Goal: Task Accomplishment & Management: Manage account settings

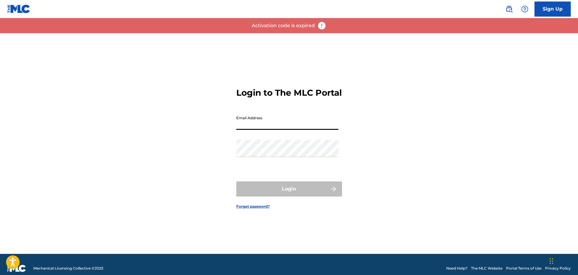
click at [303, 130] on input "Email Address" at bounding box center [287, 121] width 102 height 17
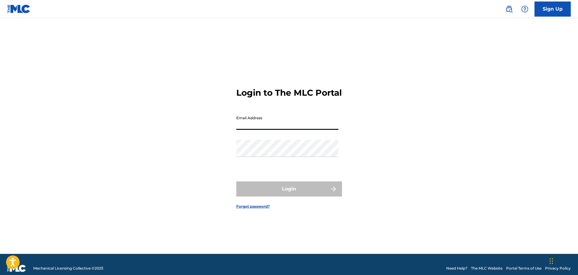
click at [261, 130] on input "Email Address" at bounding box center [287, 121] width 102 height 17
paste input "aidar@spiritmusicgroup.com"
type input "aidar@spiritmusicgroup.com"
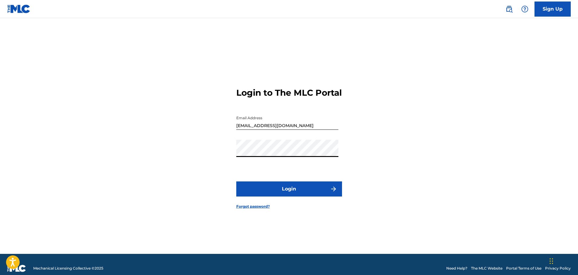
click at [291, 192] on button "Login" at bounding box center [289, 188] width 106 height 15
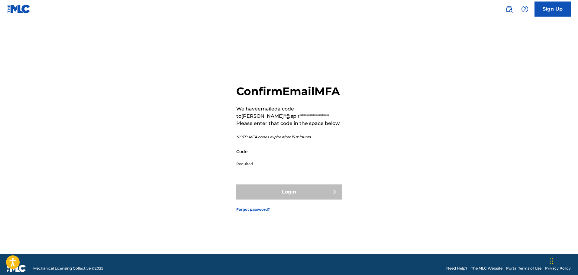
click at [297, 155] on input "Code" at bounding box center [287, 151] width 102 height 17
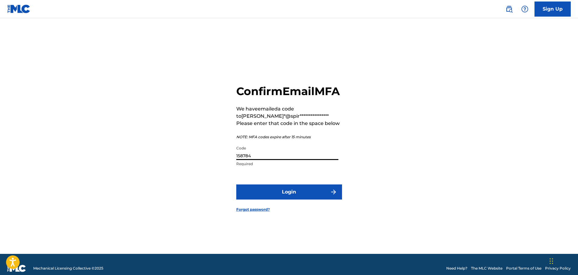
type input "158784"
click at [236, 184] on button "Login" at bounding box center [289, 191] width 106 height 15
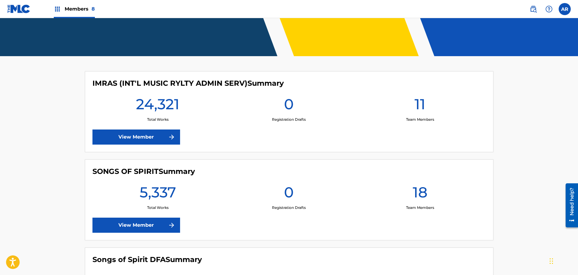
scroll to position [151, 0]
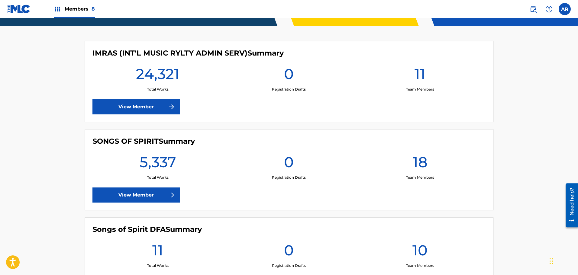
click at [170, 109] on img at bounding box center [171, 106] width 7 height 7
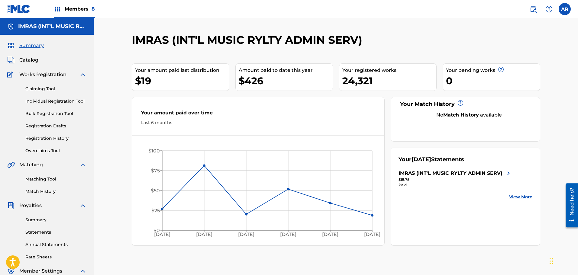
click at [93, 9] on span "8" at bounding box center [92, 9] width 3 height 6
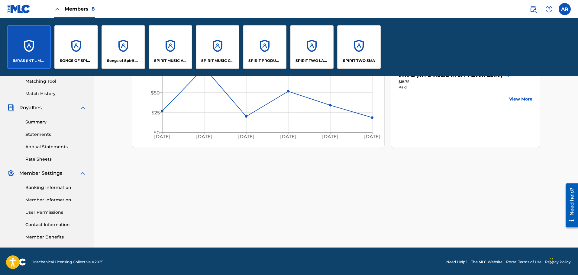
scroll to position [157, 0]
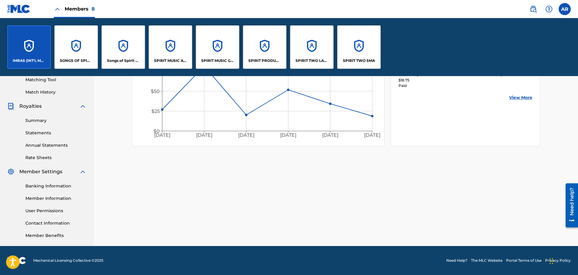
click at [47, 209] on link "User Permissions" at bounding box center [55, 211] width 61 height 6
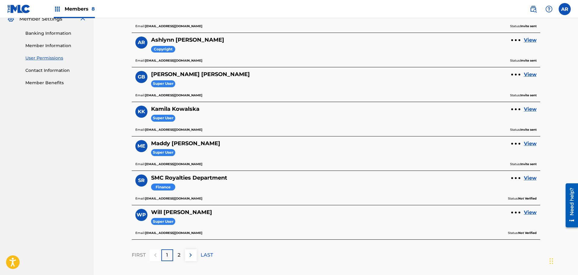
scroll to position [254, 0]
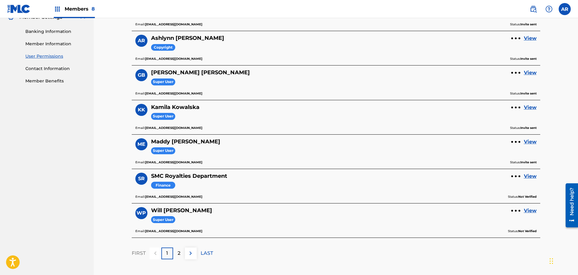
click at [189, 250] on img at bounding box center [190, 253] width 7 height 7
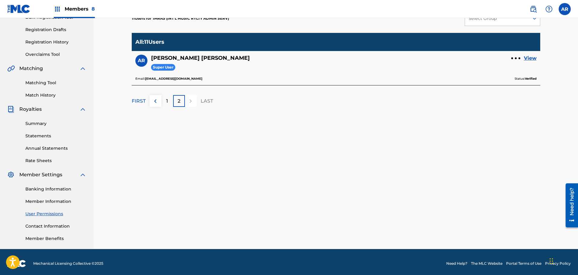
scroll to position [99, 0]
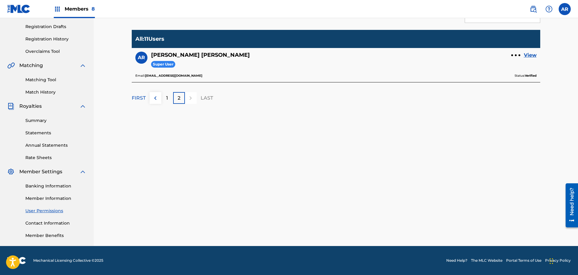
click at [155, 99] on img at bounding box center [155, 97] width 7 height 7
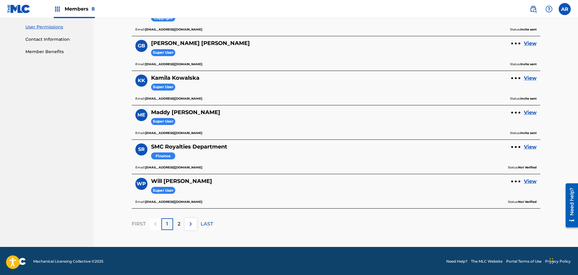
scroll to position [284, 0]
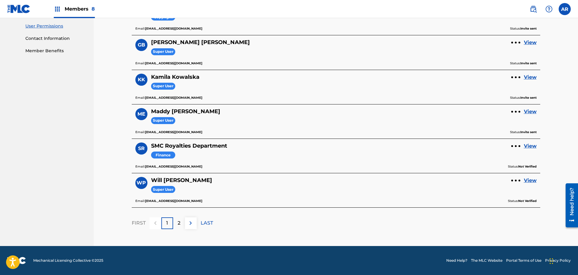
click at [191, 224] on img at bounding box center [190, 222] width 7 height 7
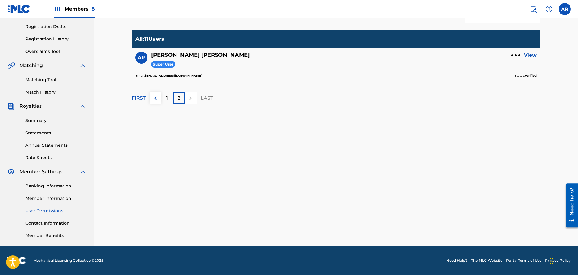
click at [50, 237] on link "Member Benefits" at bounding box center [55, 235] width 61 height 6
click at [57, 211] on link "User Permissions" at bounding box center [55, 211] width 61 height 6
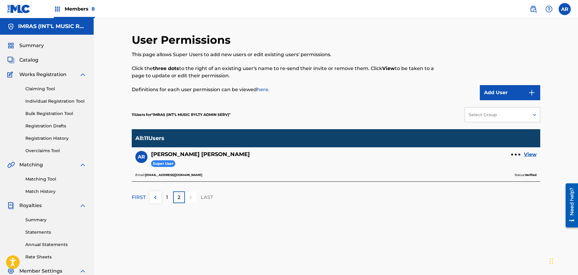
click at [169, 199] on div "1" at bounding box center [167, 197] width 12 height 12
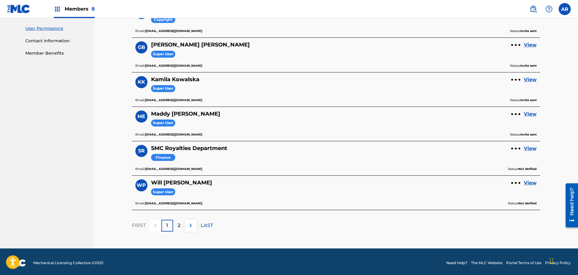
scroll to position [284, 0]
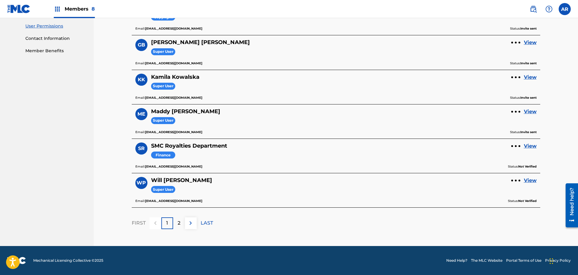
click at [189, 222] on img at bounding box center [190, 222] width 7 height 7
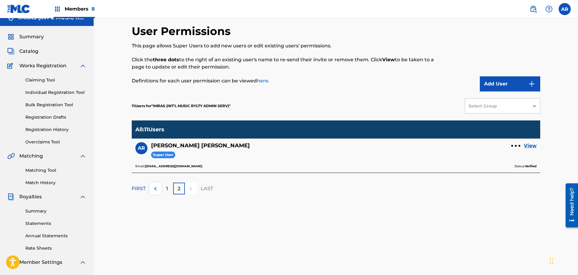
scroll to position [0, 0]
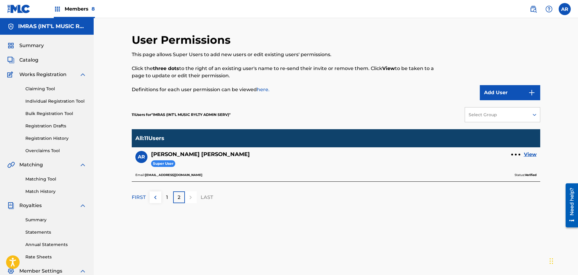
click at [56, 8] on img at bounding box center [57, 8] width 7 height 7
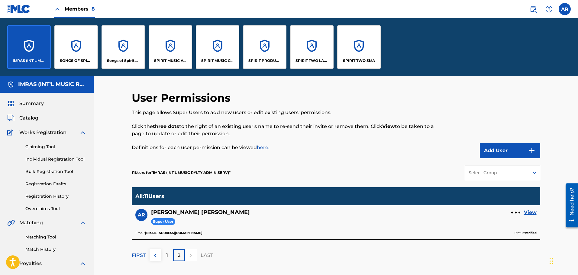
click at [73, 48] on div "SONGS OF SPIRIT" at bounding box center [75, 46] width 43 height 43
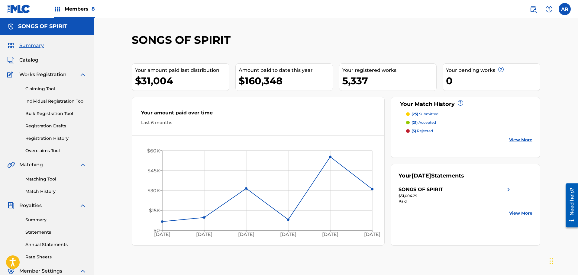
click at [82, 8] on span "Members 8" at bounding box center [80, 8] width 30 height 7
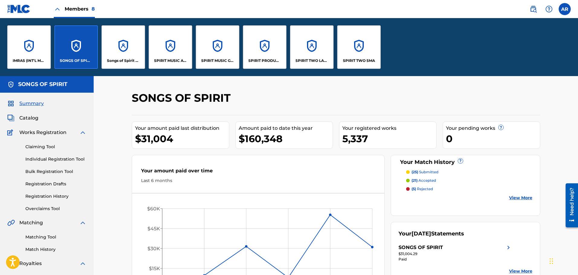
click at [159, 55] on div "SPIRIT MUSIC ALPHA" at bounding box center [170, 46] width 43 height 43
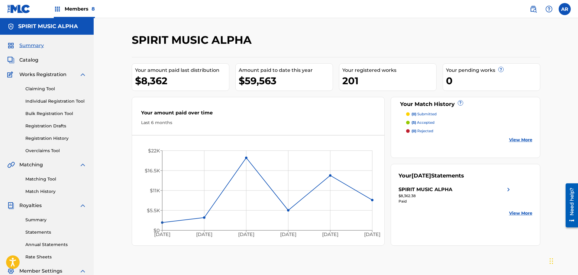
click at [56, 9] on img at bounding box center [57, 8] width 7 height 7
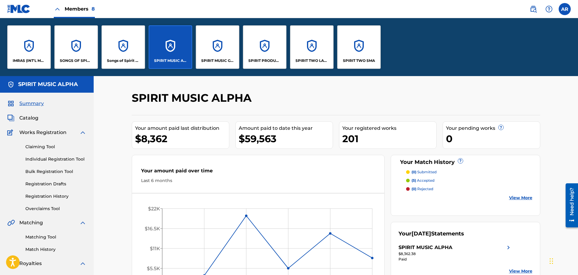
click at [548, 9] on img at bounding box center [548, 8] width 7 height 7
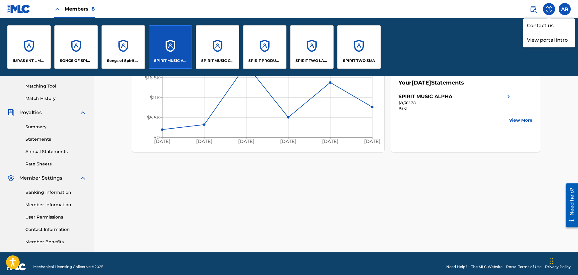
scroll to position [157, 0]
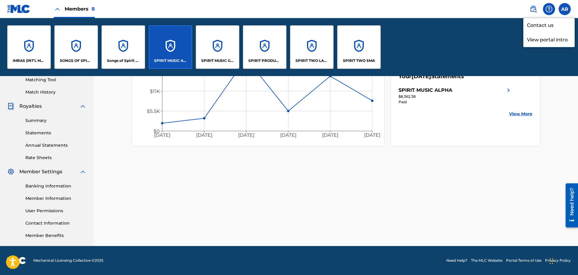
click at [62, 198] on link "Member Information" at bounding box center [55, 198] width 61 height 6
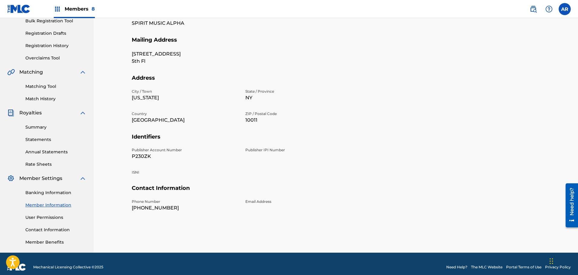
scroll to position [99, 0]
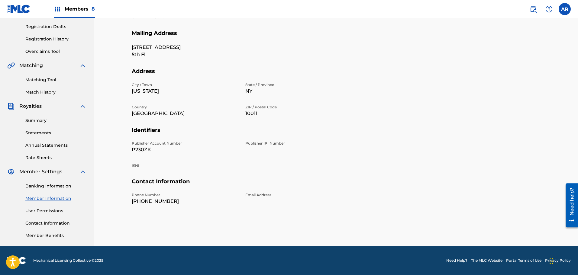
click at [55, 211] on link "User Permissions" at bounding box center [55, 211] width 61 height 6
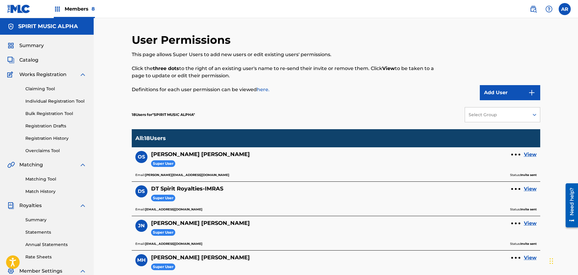
click at [529, 156] on link "View" at bounding box center [530, 154] width 13 height 7
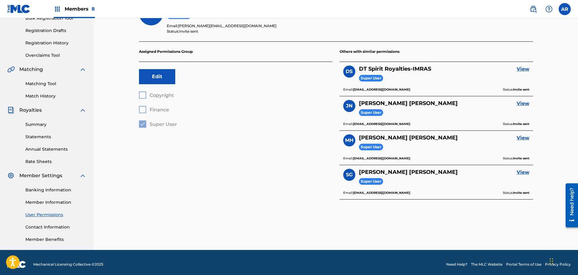
scroll to position [99, 0]
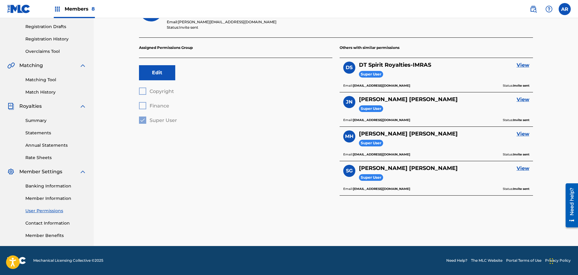
click at [563, 6] on label at bounding box center [564, 9] width 12 height 12
click at [564, 9] on input "AR Aida Radican aidar@spiritmusicgroup.com Notification Preferences Profile Log…" at bounding box center [564, 9] width 0 height 0
click at [506, 86] on p "Log out" at bounding box center [506, 85] width 14 height 5
click at [564, 9] on input "AR Aida Radican aidar@spiritmusicgroup.com Notification Preferences Profile Log…" at bounding box center [564, 9] width 0 height 0
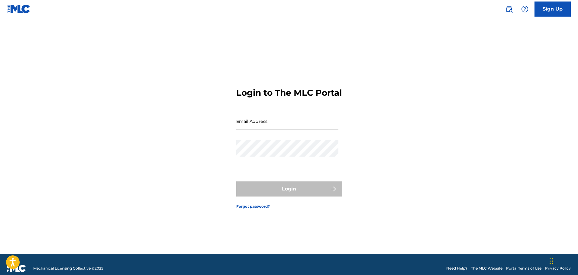
click at [200, 184] on div "Login to The MLC Portal Email Address Password Login Forgot password?" at bounding box center [289, 143] width 423 height 221
click at [300, 125] on input "Email Address" at bounding box center [287, 121] width 102 height 17
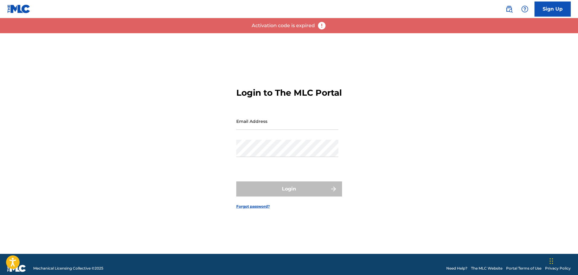
click at [326, 26] on img at bounding box center [321, 25] width 9 height 9
click at [321, 26] on img at bounding box center [321, 25] width 9 height 9
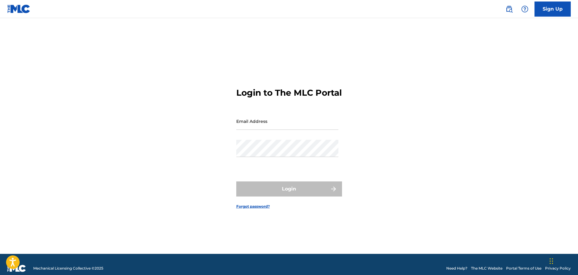
click at [260, 130] on input "Email Address" at bounding box center [287, 121] width 102 height 17
type input "[PERSON_NAME][EMAIL_ADDRESS][DOMAIN_NAME]"
click at [525, 10] on img at bounding box center [524, 8] width 7 height 7
click at [523, 23] on link "Contact us" at bounding box center [524, 25] width 51 height 14
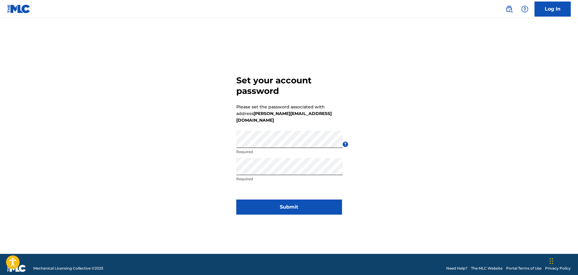
click at [286, 203] on button "Submit" at bounding box center [289, 207] width 106 height 15
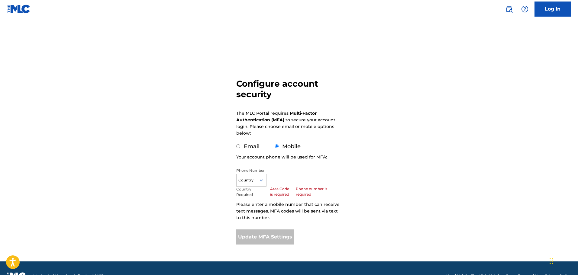
click at [275, 181] on input "text" at bounding box center [281, 176] width 22 height 17
type input "347"
type input "United States"
type input "7533332"
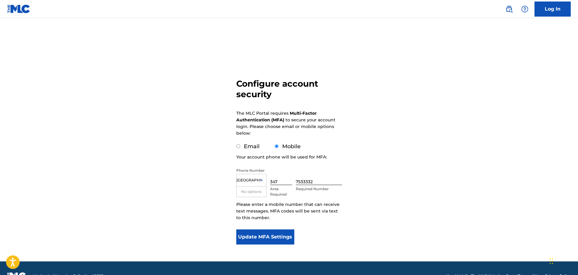
click at [251, 179] on input "United States" at bounding box center [248, 180] width 25 height 5
click at [263, 214] on p "Please enter a mobile number that can receive text messages. MFA codes will be …" at bounding box center [289, 211] width 106 height 20
click at [274, 239] on button "Update MFA Settings" at bounding box center [265, 236] width 58 height 15
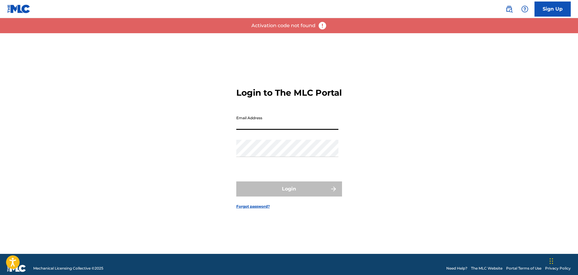
click at [277, 130] on input "Email Address" at bounding box center [287, 121] width 102 height 17
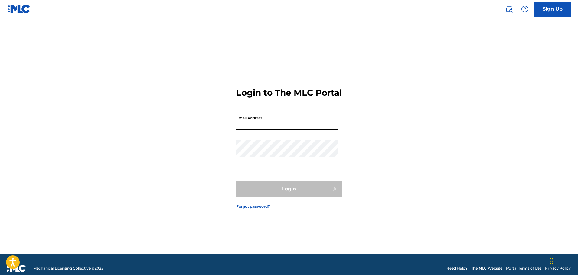
type input "[PERSON_NAME][EMAIL_ADDRESS][DOMAIN_NAME]"
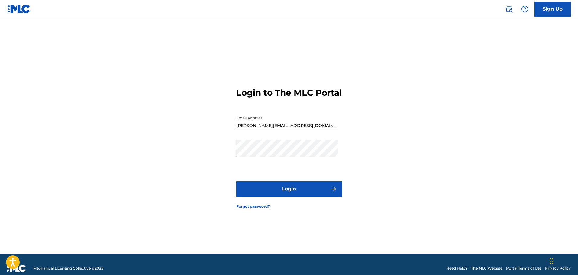
click at [439, 169] on div "Login to The MLC Portal Email Address [EMAIL_ADDRESS][DOMAIN_NAME] Password Log…" at bounding box center [289, 143] width 423 height 221
click at [297, 195] on button "Login" at bounding box center [289, 188] width 106 height 15
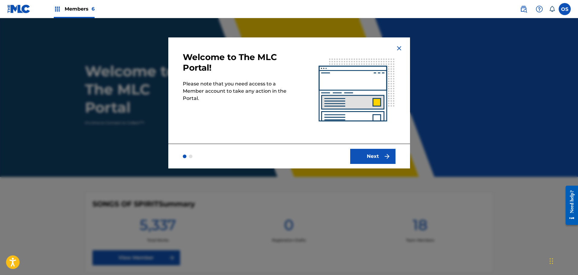
click at [376, 155] on button "Next" at bounding box center [372, 156] width 45 height 15
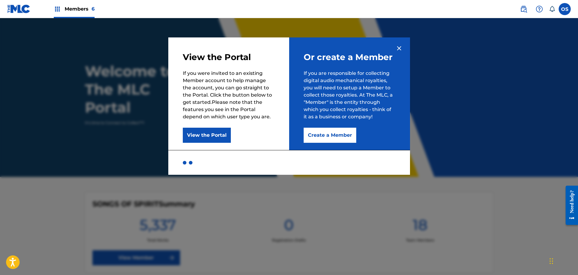
click at [215, 134] on button "View the Portal" at bounding box center [207, 135] width 48 height 15
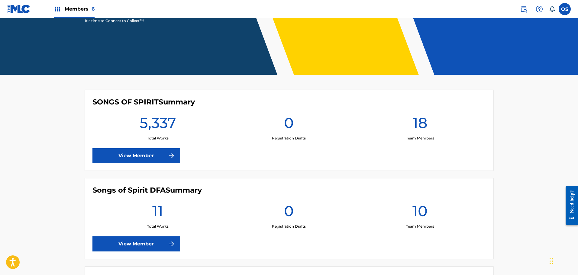
scroll to position [113, 0]
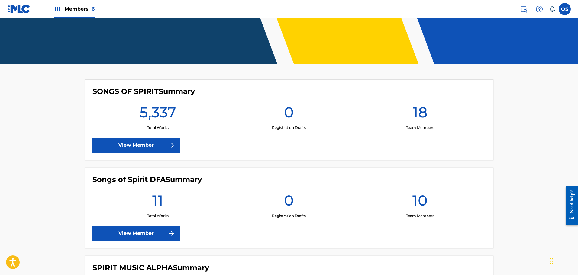
click at [148, 145] on link "View Member" at bounding box center [136, 145] width 88 height 15
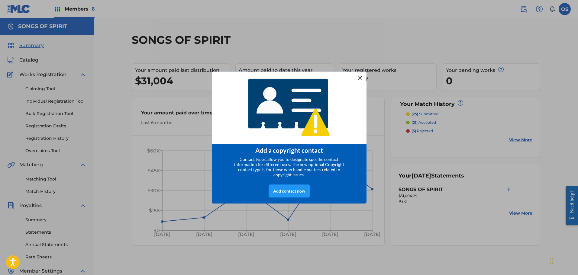
click at [363, 76] on div at bounding box center [360, 78] width 8 height 8
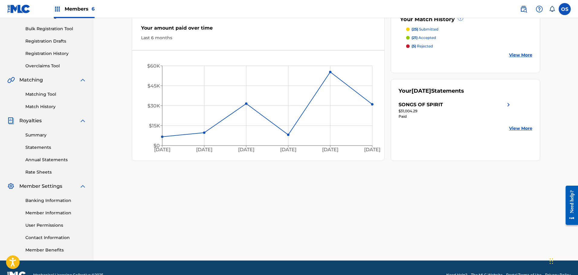
scroll to position [99, 0]
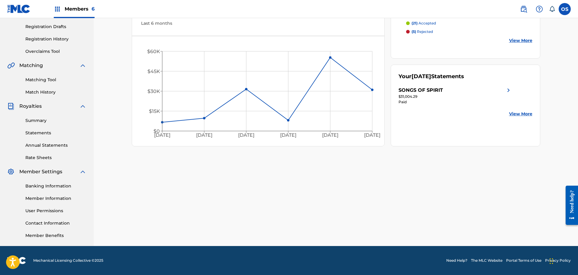
click at [55, 237] on link "Member Benefits" at bounding box center [55, 235] width 61 height 6
click at [56, 211] on link "User Permissions" at bounding box center [55, 211] width 61 height 6
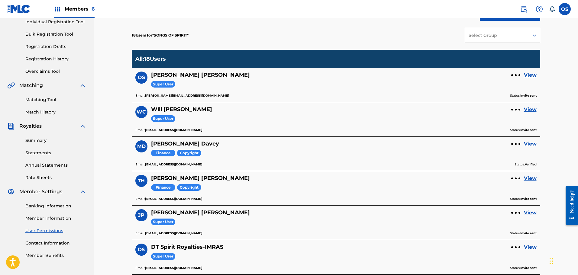
scroll to position [60, 0]
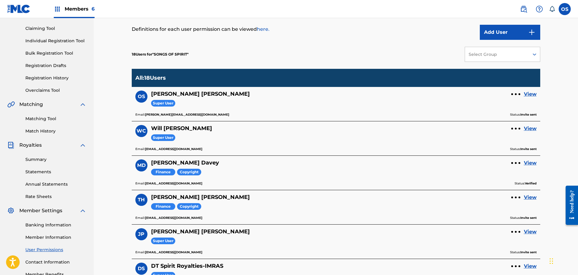
click at [532, 94] on link "View" at bounding box center [530, 94] width 13 height 7
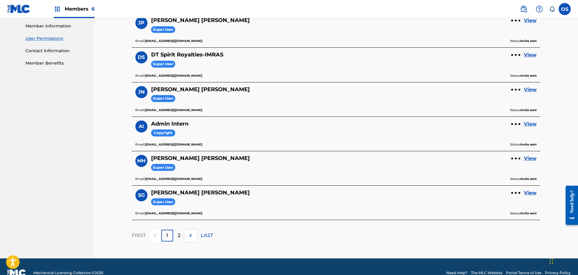
scroll to position [284, 0]
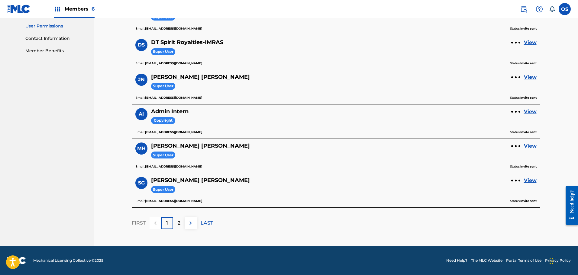
click at [179, 224] on p "2" at bounding box center [179, 222] width 3 height 7
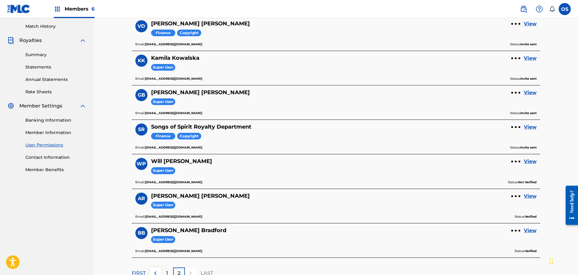
scroll to position [185, 0]
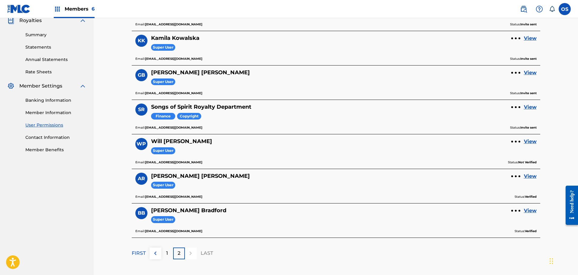
click at [166, 255] on p "1" at bounding box center [167, 253] width 2 height 7
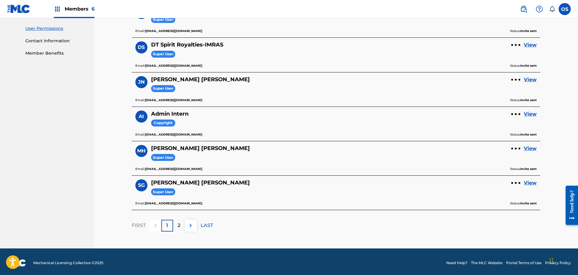
scroll to position [284, 0]
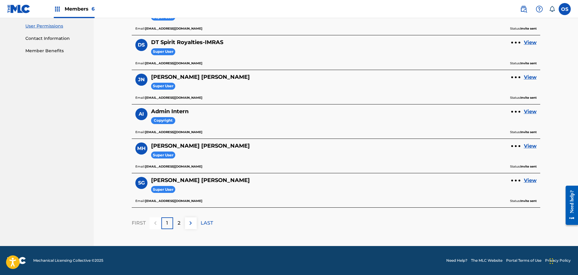
click at [190, 224] on img at bounding box center [190, 222] width 7 height 7
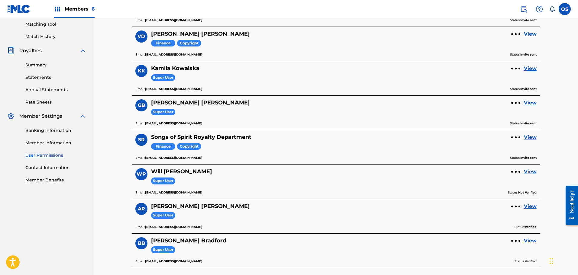
scroll to position [215, 0]
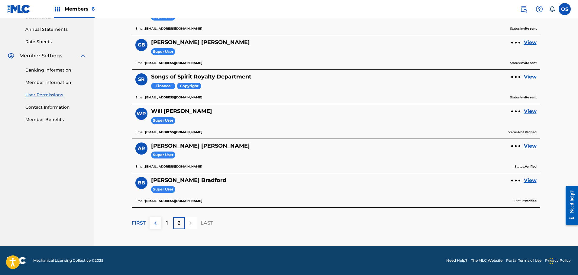
click at [167, 223] on p "1" at bounding box center [167, 222] width 2 height 7
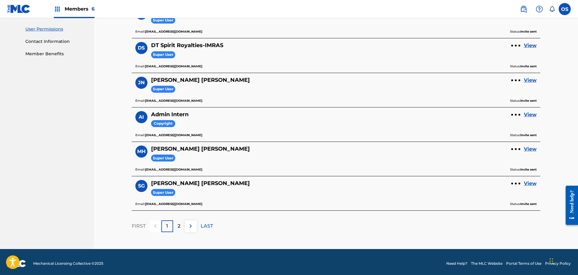
scroll to position [284, 0]
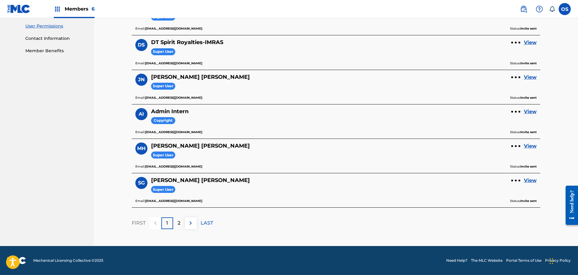
click at [567, 11] on label at bounding box center [564, 9] width 12 height 12
click at [564, 9] on input "OS [PERSON_NAME] [PERSON_NAME][EMAIL_ADDRESS][DOMAIN_NAME] Notification Prefere…" at bounding box center [564, 9] width 0 height 0
click at [507, 85] on p "Log out" at bounding box center [506, 85] width 14 height 5
click at [564, 9] on input "OS [PERSON_NAME] [PERSON_NAME][EMAIL_ADDRESS][DOMAIN_NAME] Notification Prefere…" at bounding box center [564, 9] width 0 height 0
